Goal: Check status: Check status

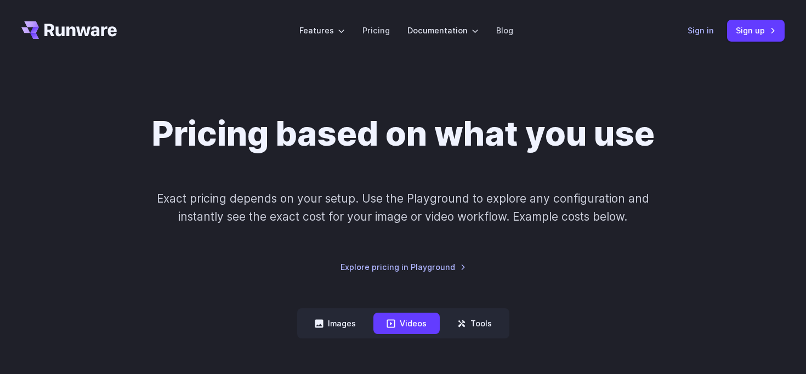
click at [706, 25] on link "Sign in" at bounding box center [700, 30] width 26 height 13
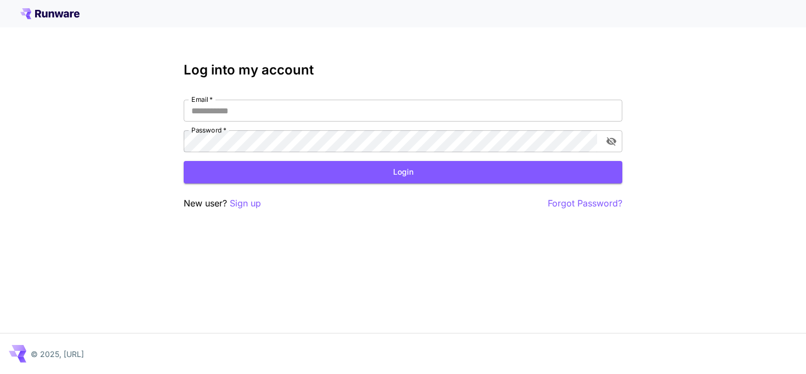
type input "**********"
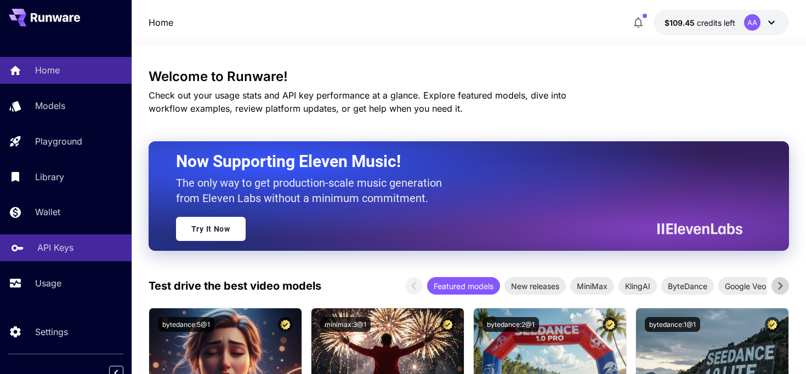
click at [66, 247] on p "API Keys" at bounding box center [55, 247] width 36 height 13
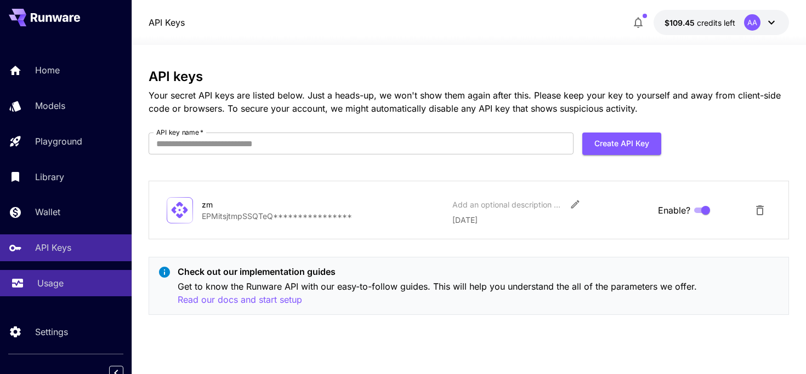
click at [53, 286] on p "Usage" at bounding box center [50, 283] width 26 height 13
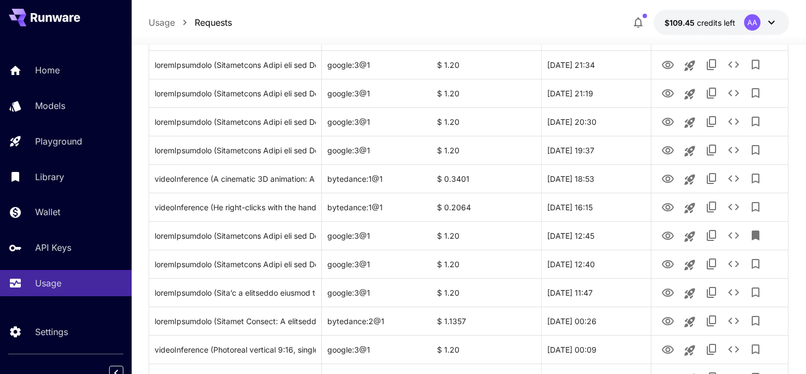
scroll to position [198, 0]
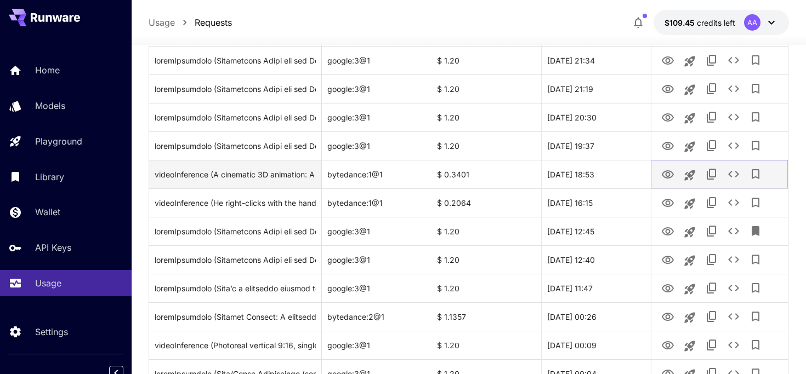
click at [665, 172] on icon "View" at bounding box center [667, 174] width 13 height 13
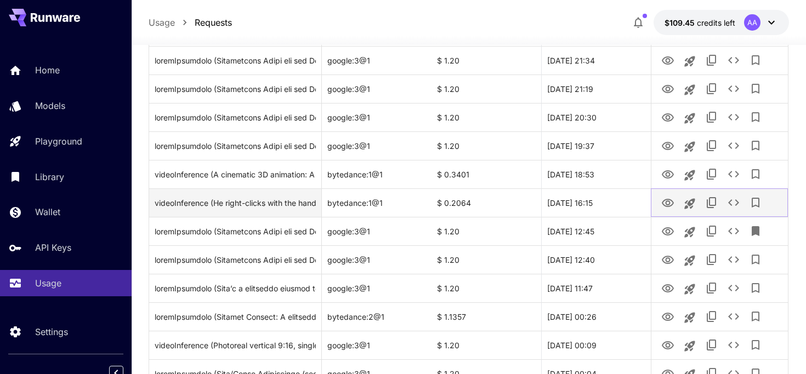
click at [668, 202] on icon "View" at bounding box center [667, 203] width 13 height 13
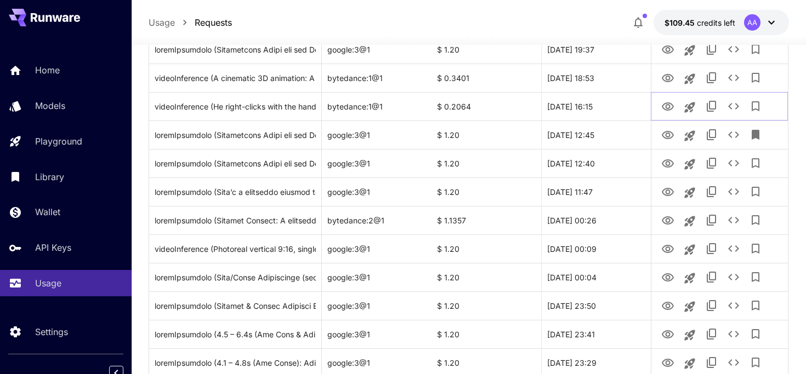
scroll to position [307, 0]
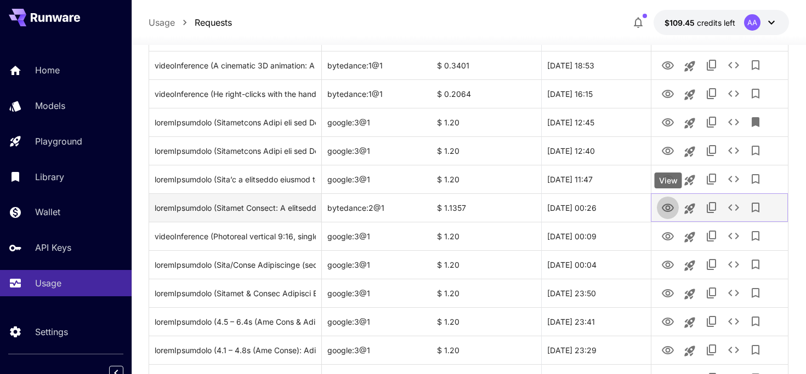
click at [666, 206] on icon "View" at bounding box center [668, 208] width 12 height 8
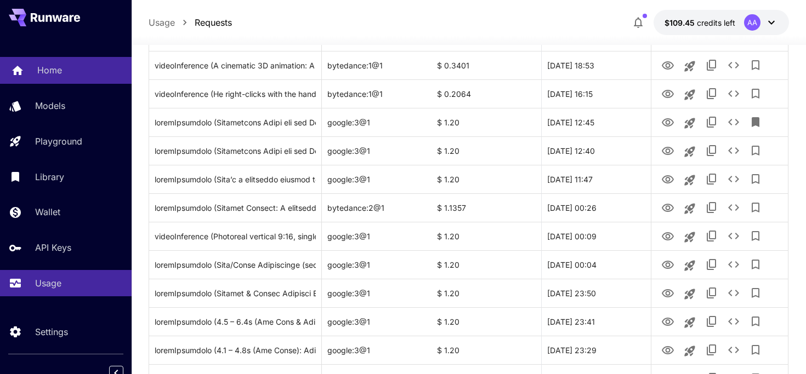
click at [38, 71] on p "Home" at bounding box center [49, 70] width 25 height 13
